Goal: Transaction & Acquisition: Purchase product/service

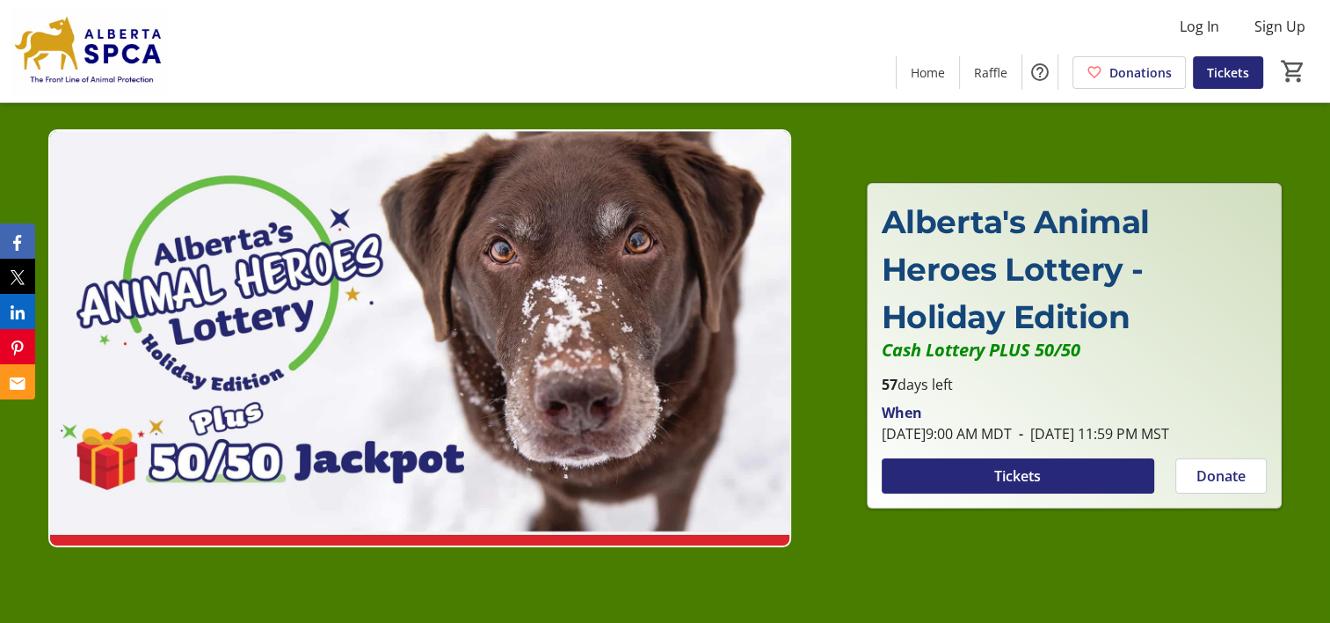
type input "1"
click at [1072, 478] on span at bounding box center [1018, 476] width 273 height 42
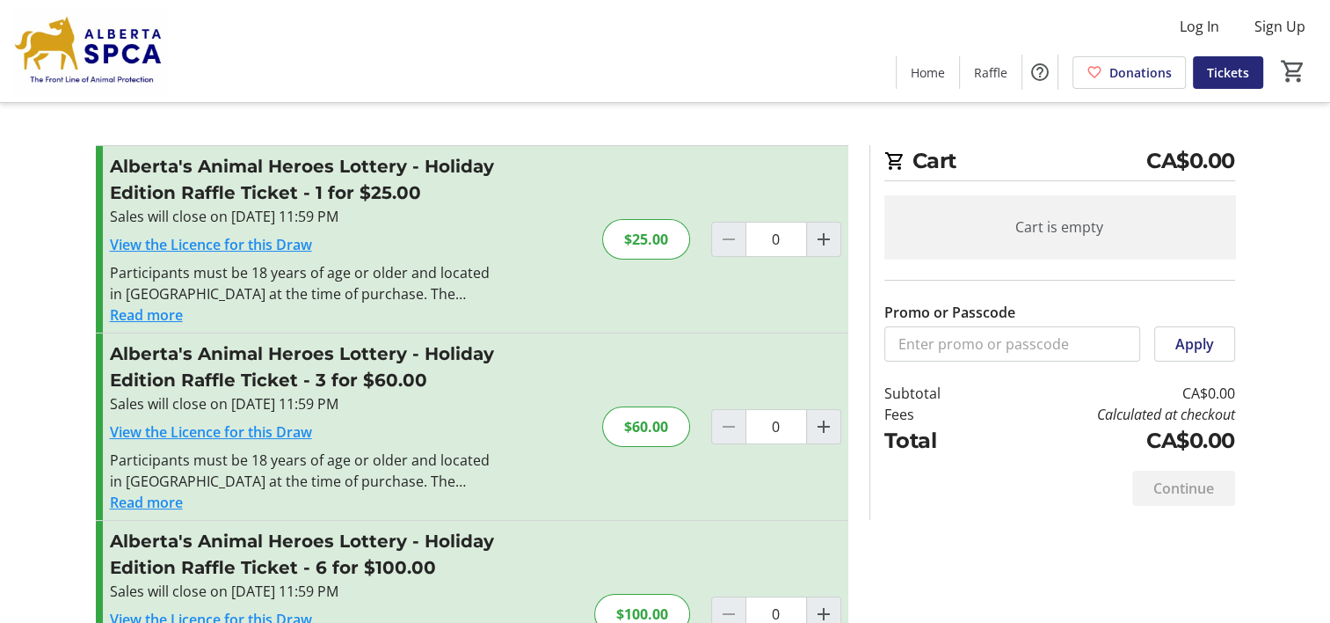
click at [1072, 478] on div "Continue" at bounding box center [1060, 487] width 351 height 63
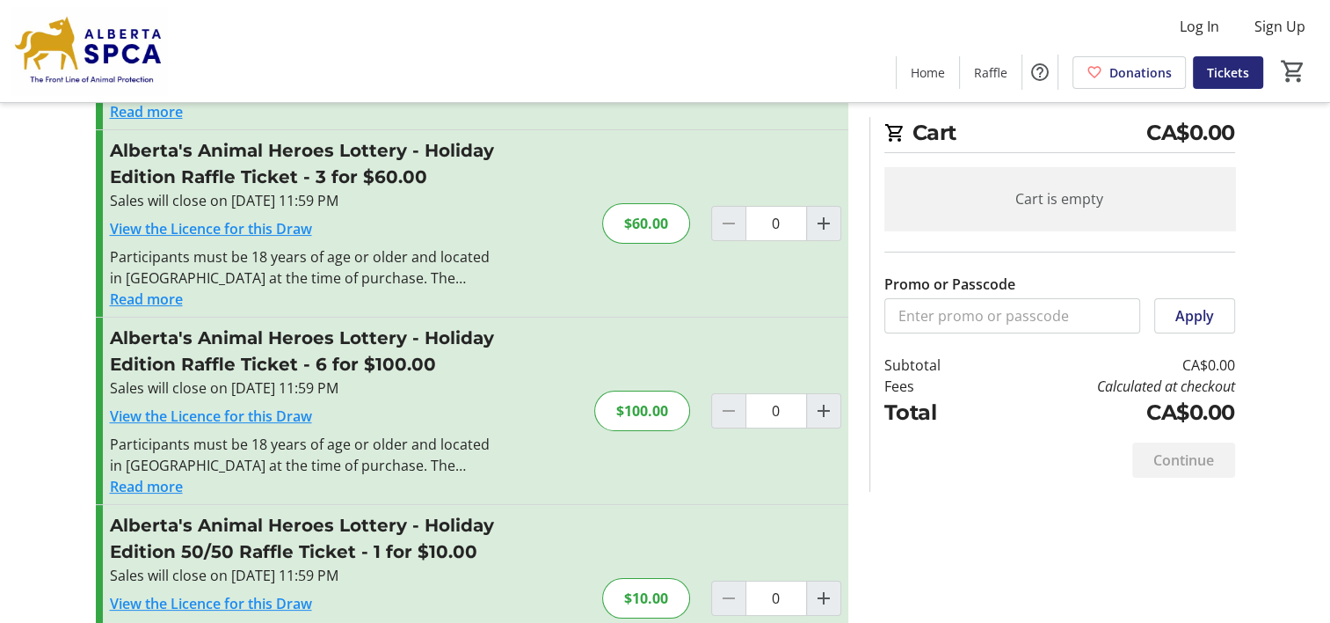
scroll to position [208, 0]
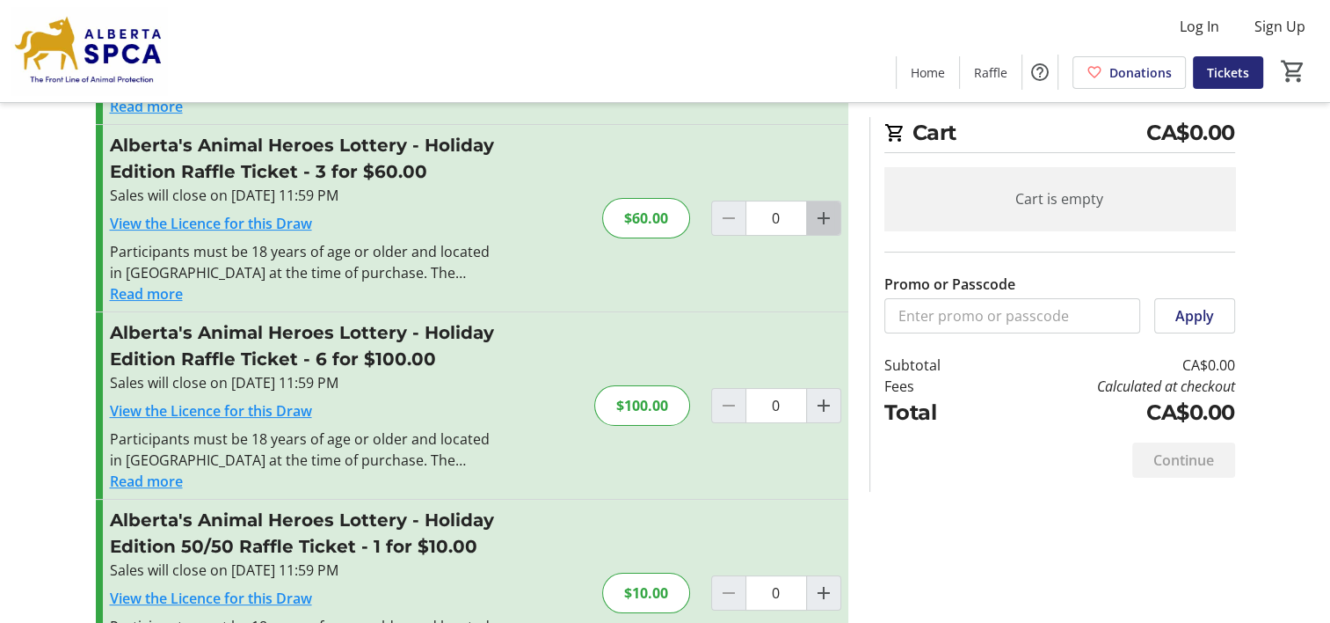
click at [822, 213] on mat-icon "Increment by one" at bounding box center [823, 218] width 21 height 21
type input "1"
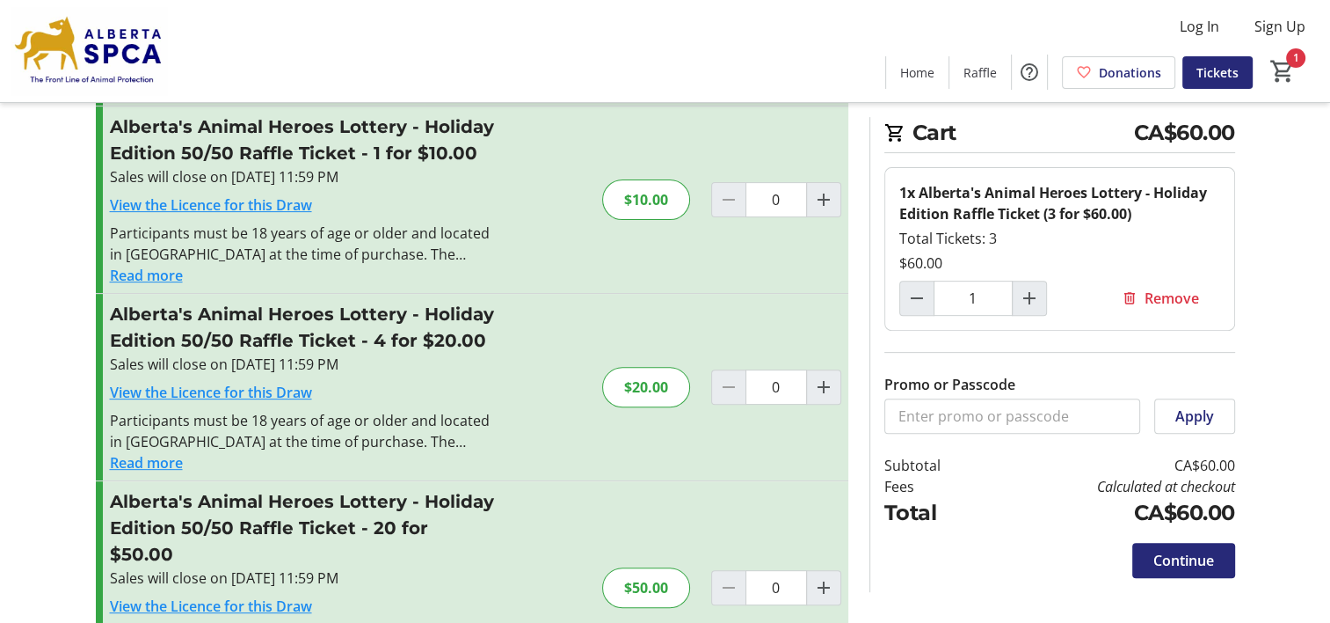
scroll to position [594, 0]
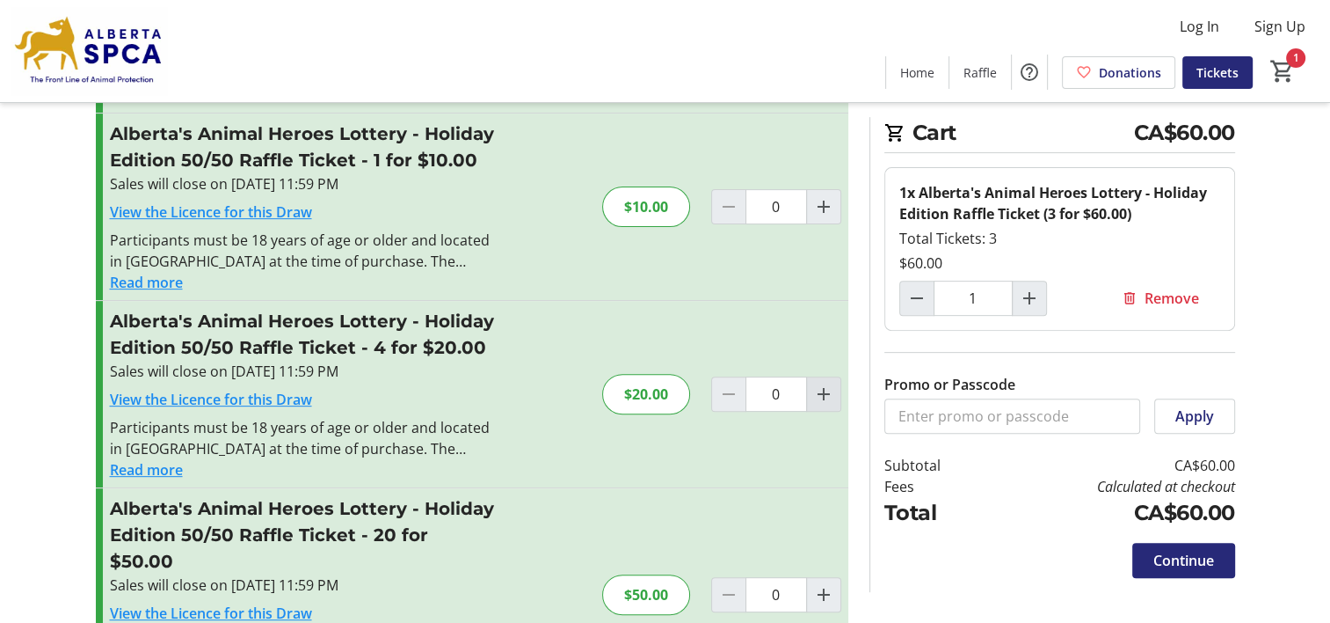
click at [825, 388] on mat-icon "Increment by one" at bounding box center [823, 393] width 21 height 21
type input "1"
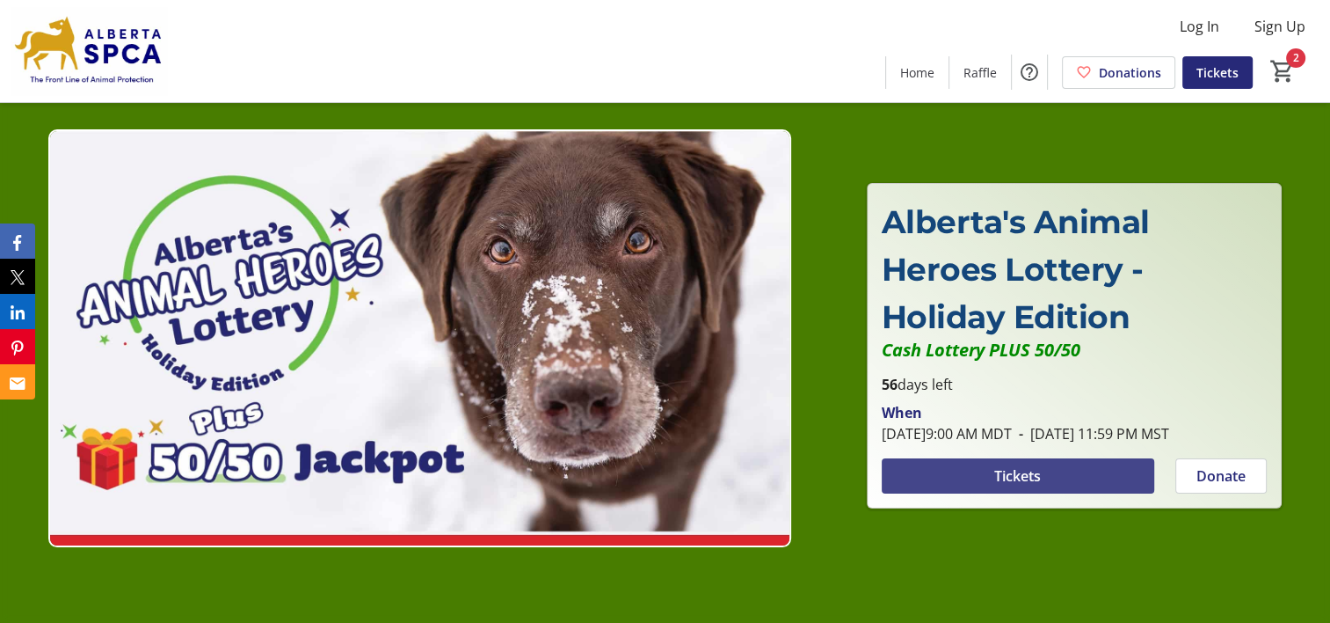
click at [1070, 479] on span at bounding box center [1018, 476] width 273 height 42
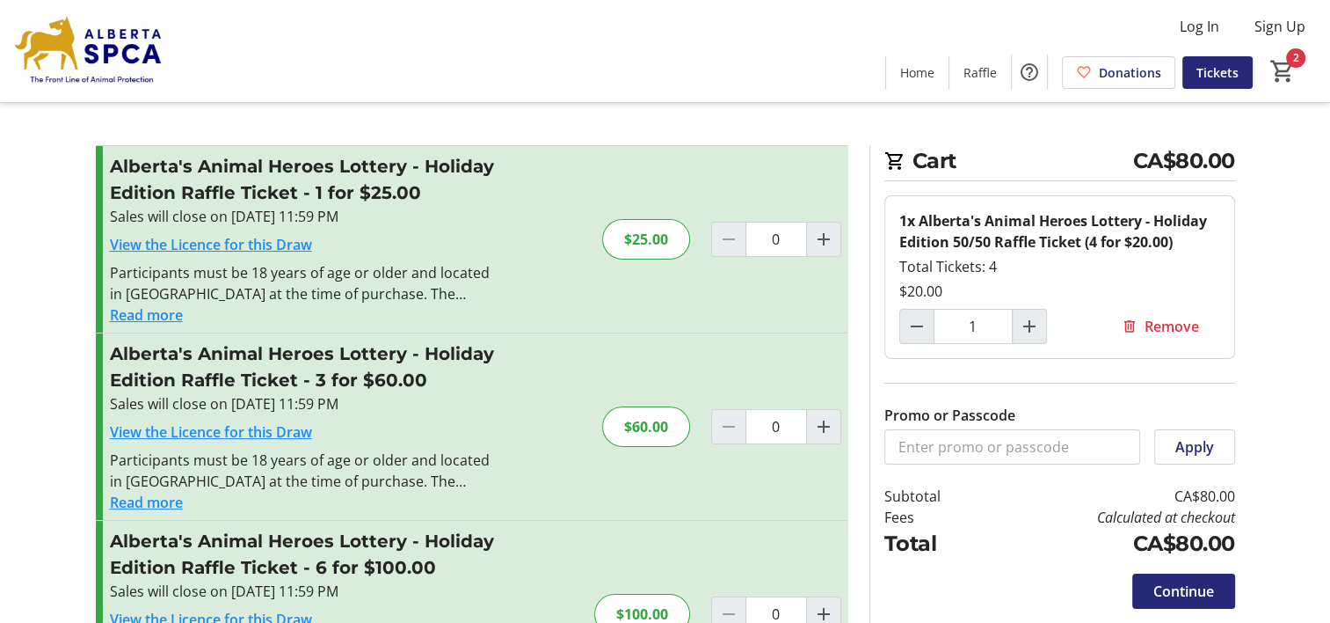
type input "1"
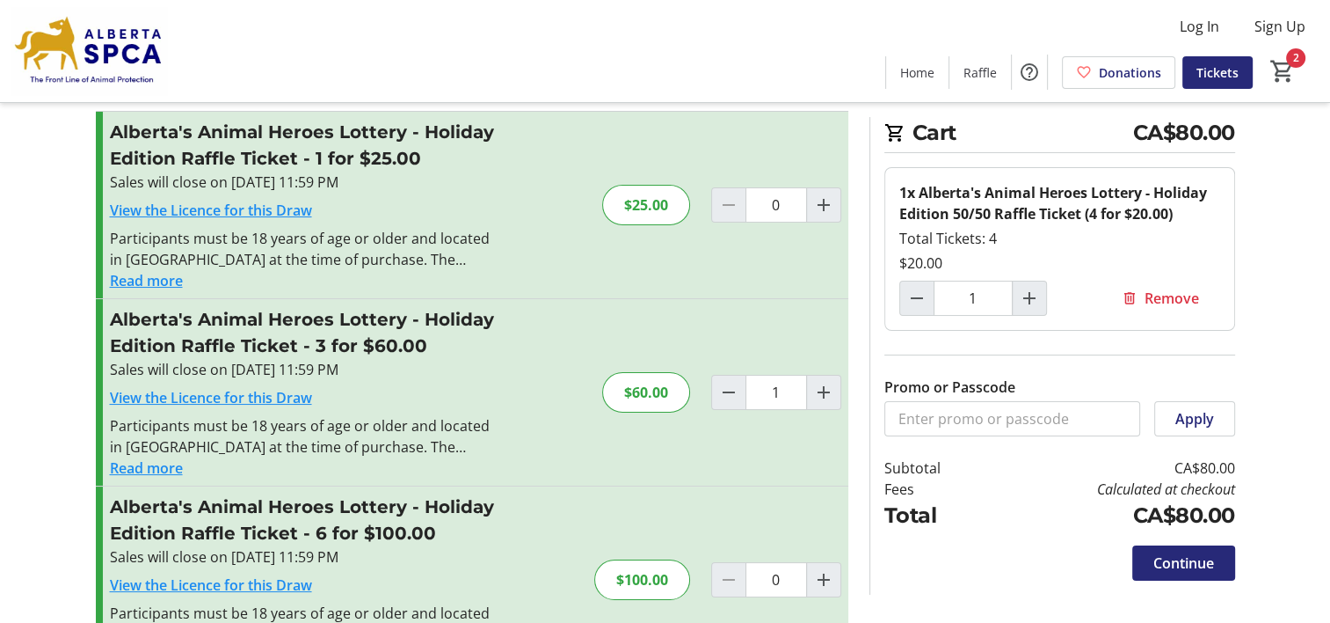
scroll to position [21, 0]
